Goal: Navigation & Orientation: Find specific page/section

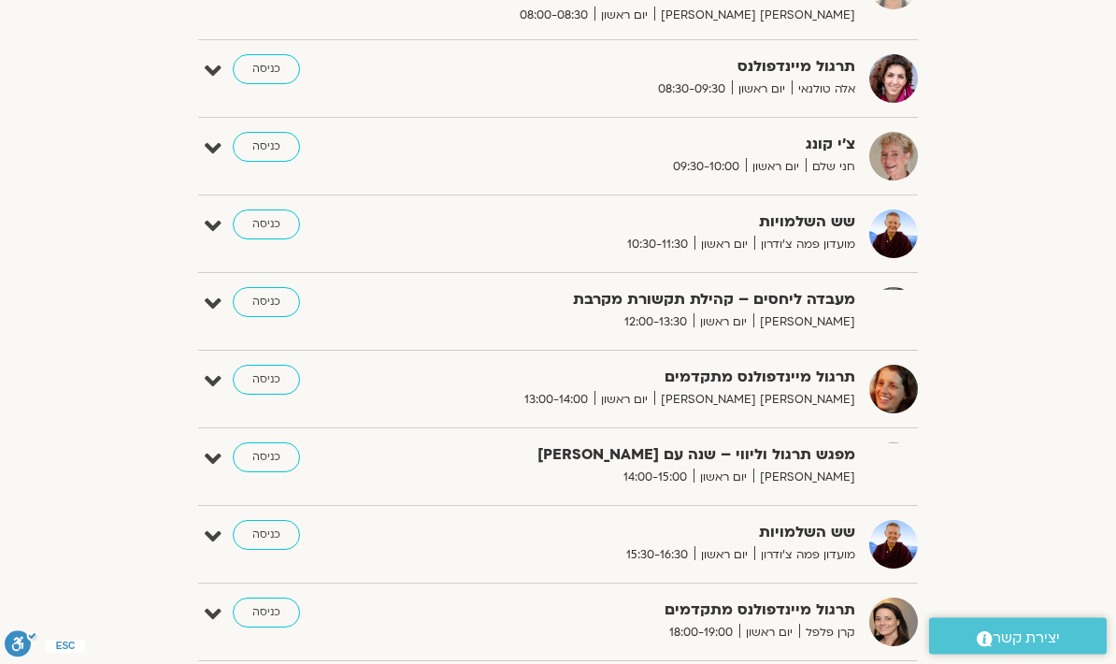
scroll to position [636, 0]
click at [835, 231] on strong "שש השלמויות" at bounding box center [654, 221] width 402 height 25
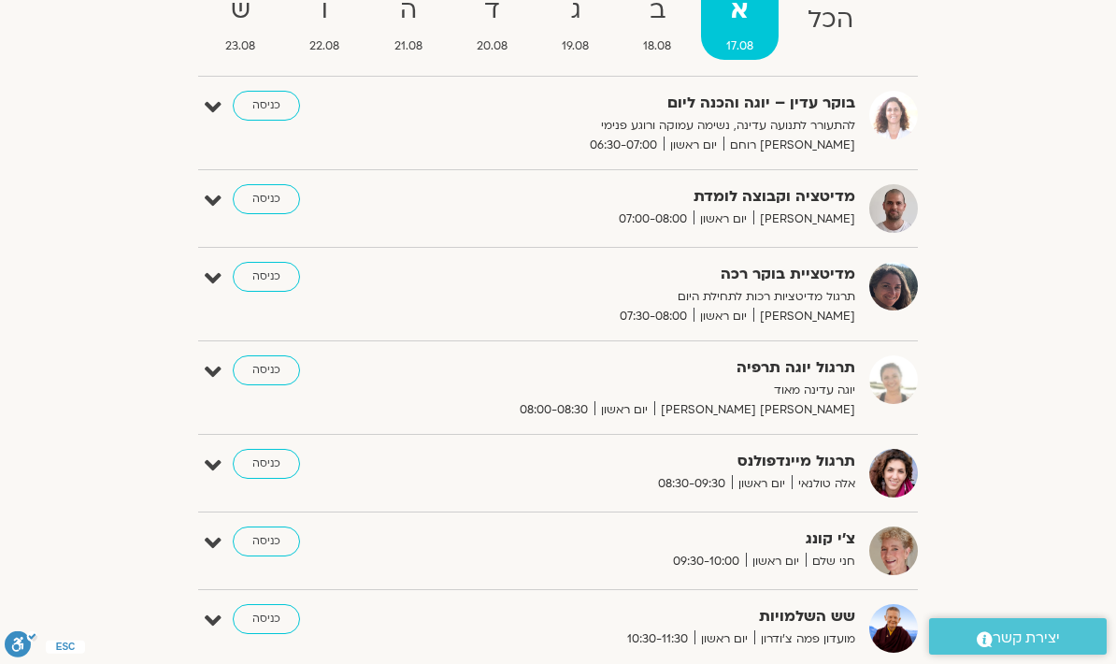
scroll to position [0, 0]
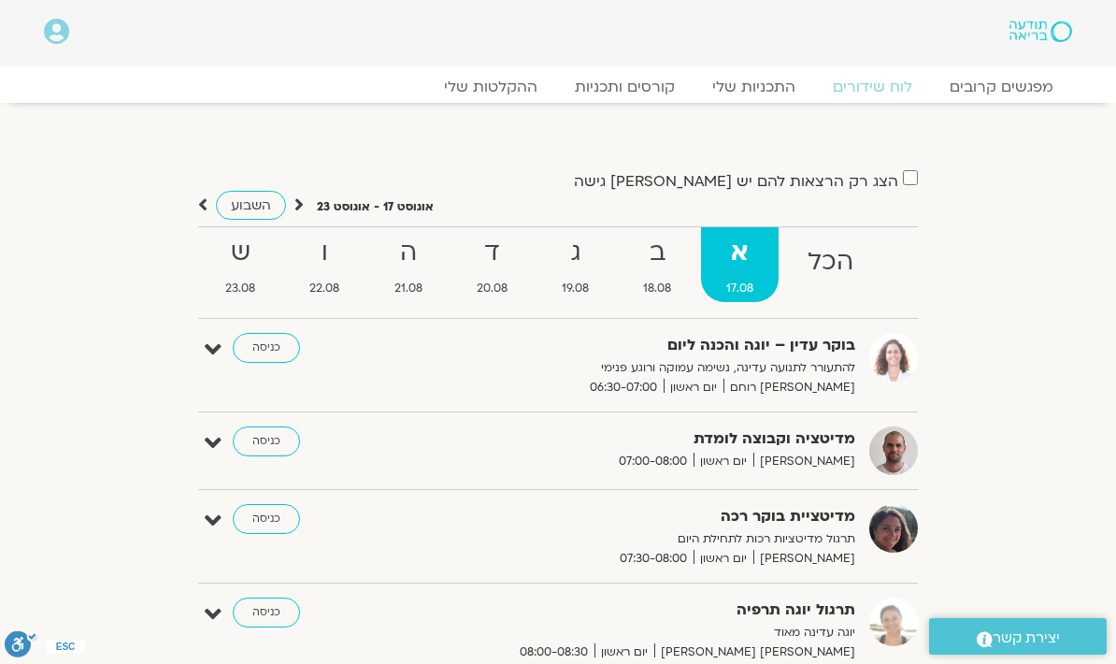
click at [280, 439] on link "כניסה" at bounding box center [266, 441] width 67 height 30
click at [278, 430] on link "כניסה" at bounding box center [266, 441] width 67 height 30
click at [283, 429] on link "כניסה" at bounding box center [266, 441] width 67 height 30
click at [263, 444] on link "כניסה" at bounding box center [266, 441] width 67 height 30
click at [266, 435] on link "כניסה" at bounding box center [266, 441] width 67 height 30
